Goal: Task Accomplishment & Management: Use online tool/utility

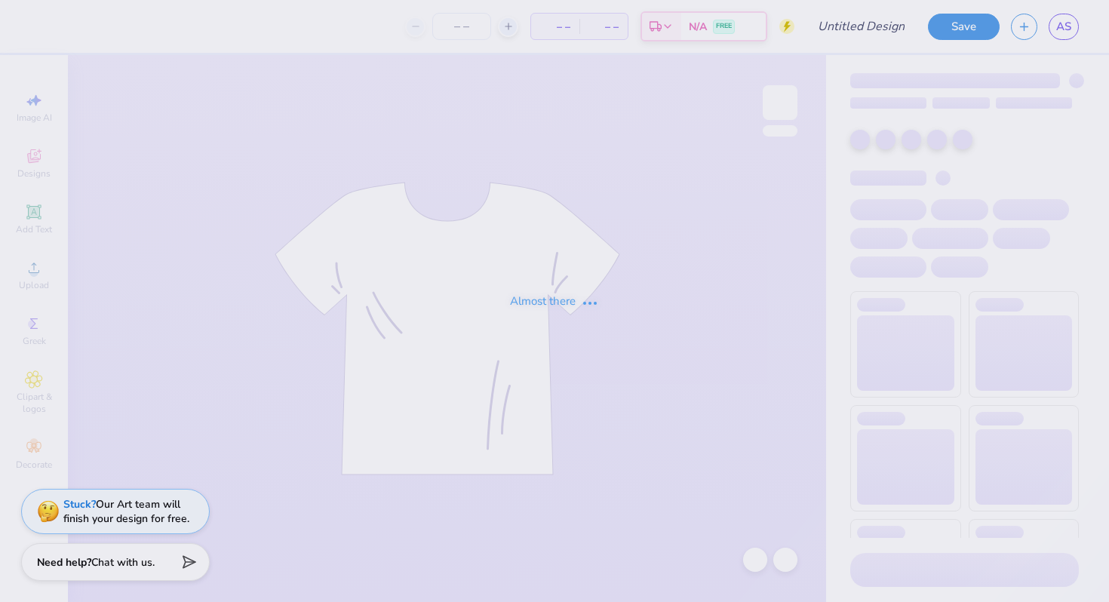
type input "Boys Hoco"
type input "34"
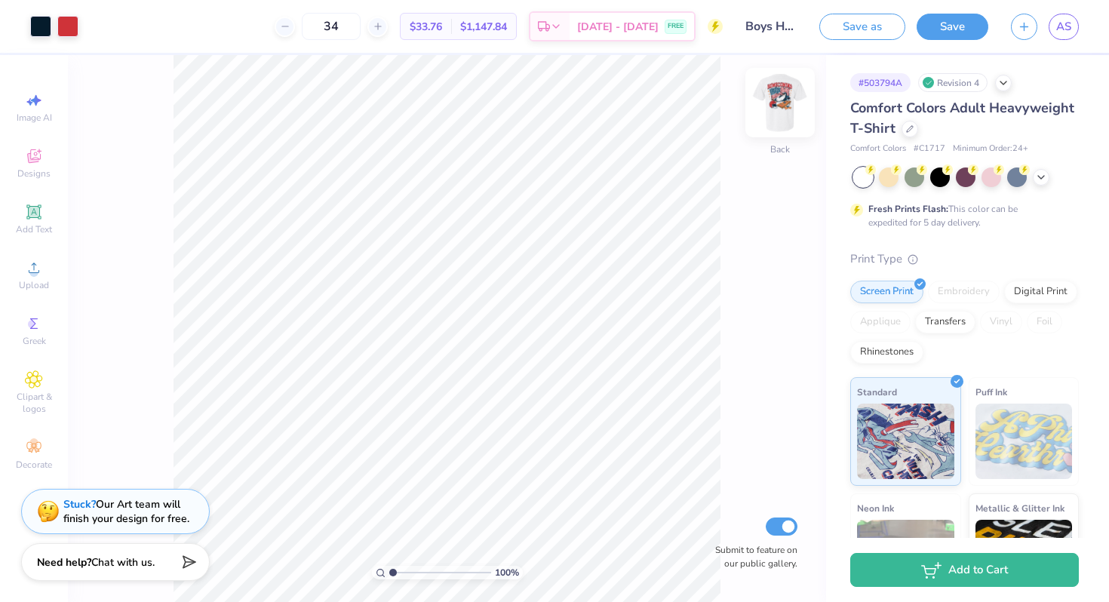
click at [789, 102] on img at bounding box center [780, 102] width 60 height 60
click at [115, 25] on icon at bounding box center [120, 25] width 12 height 12
click at [48, 32] on div at bounding box center [40, 24] width 21 height 21
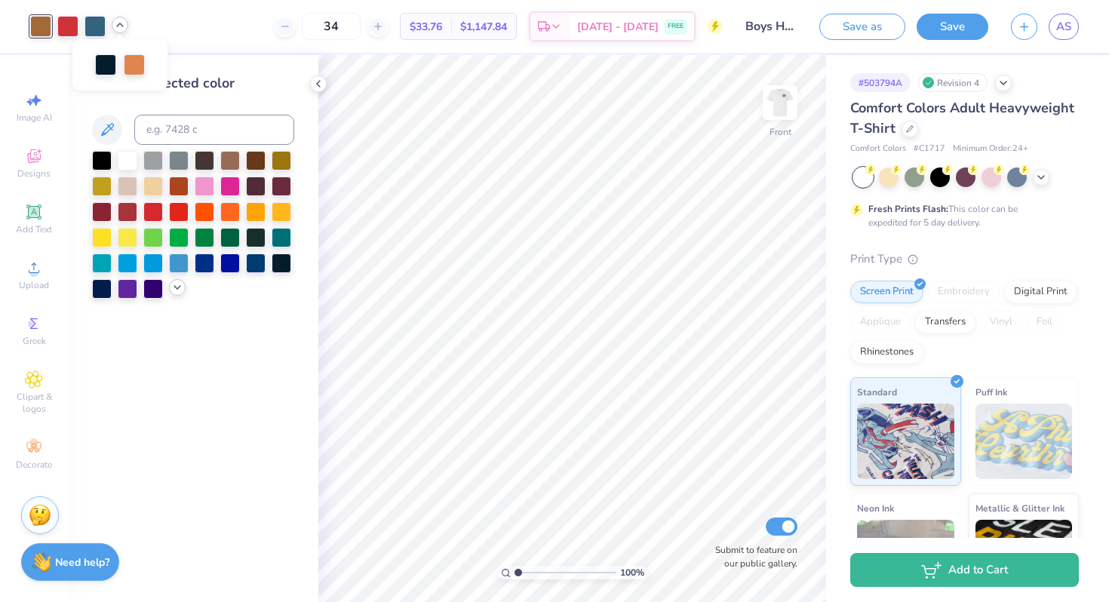
click at [172, 294] on div at bounding box center [177, 287] width 17 height 17
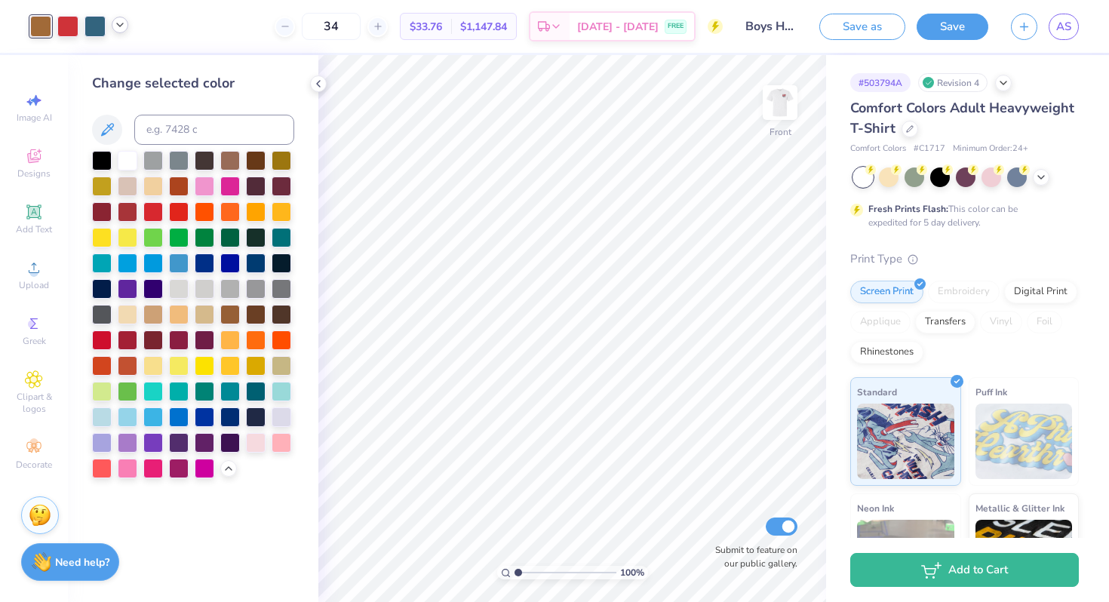
click at [118, 26] on icon at bounding box center [120, 25] width 12 height 12
click at [171, 134] on input at bounding box center [214, 130] width 160 height 30
type input "7576"
click at [716, 496] on icon at bounding box center [718, 494] width 15 height 15
